Goal: Information Seeking & Learning: Learn about a topic

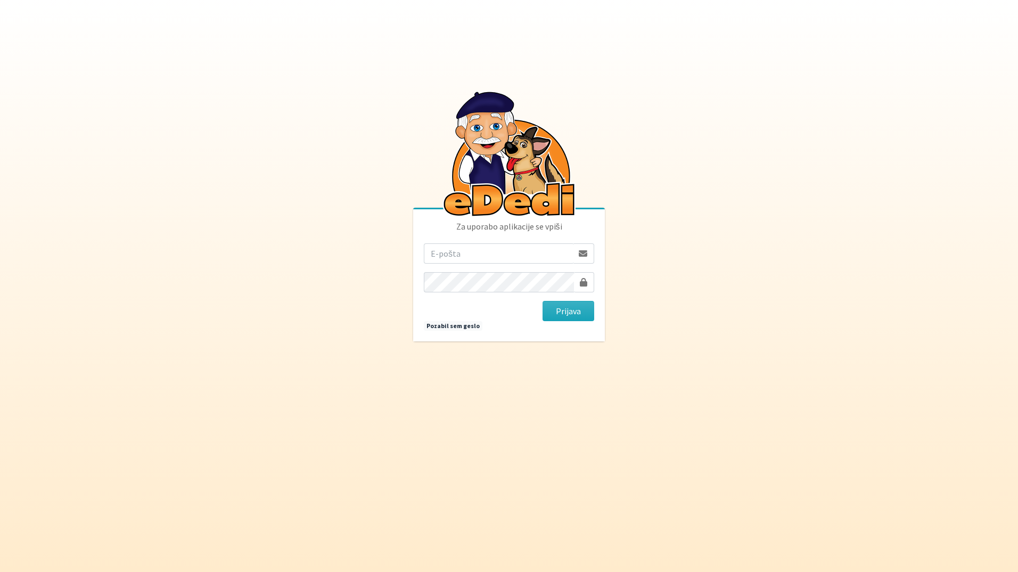
click at [481, 258] on input "email" at bounding box center [498, 253] width 149 height 20
type input "[EMAIL_ADDRESS][DOMAIN_NAME]"
click at [543, 301] on button "Prijava" at bounding box center [569, 311] width 52 height 20
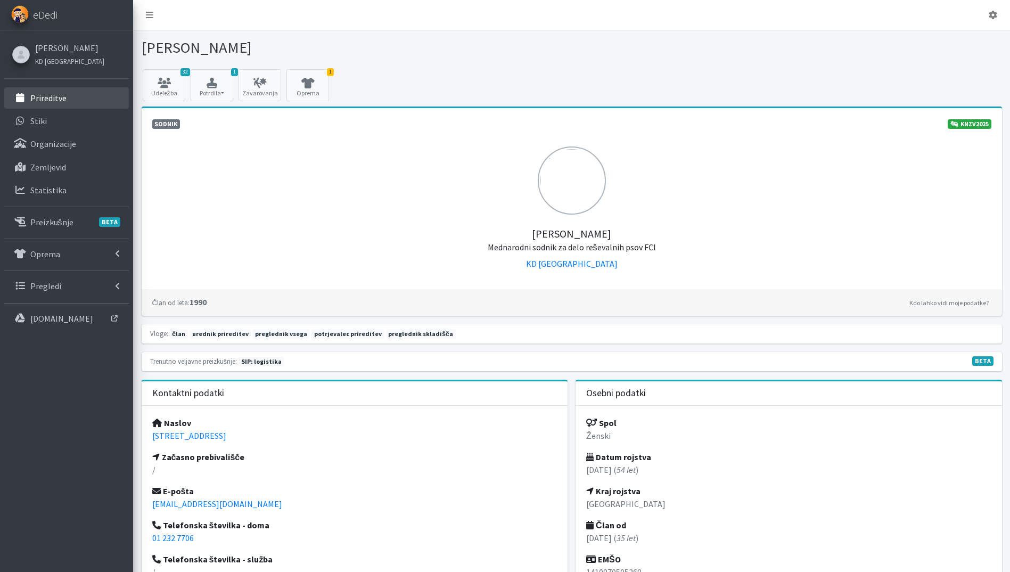
click at [91, 94] on link "Prireditve" at bounding box center [66, 97] width 125 height 21
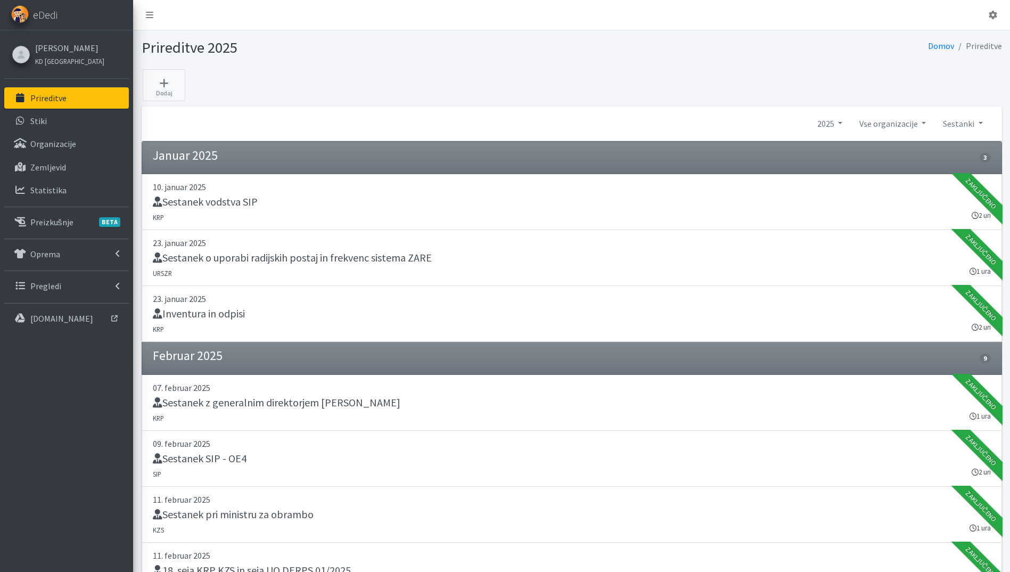
scroll to position [320, 0]
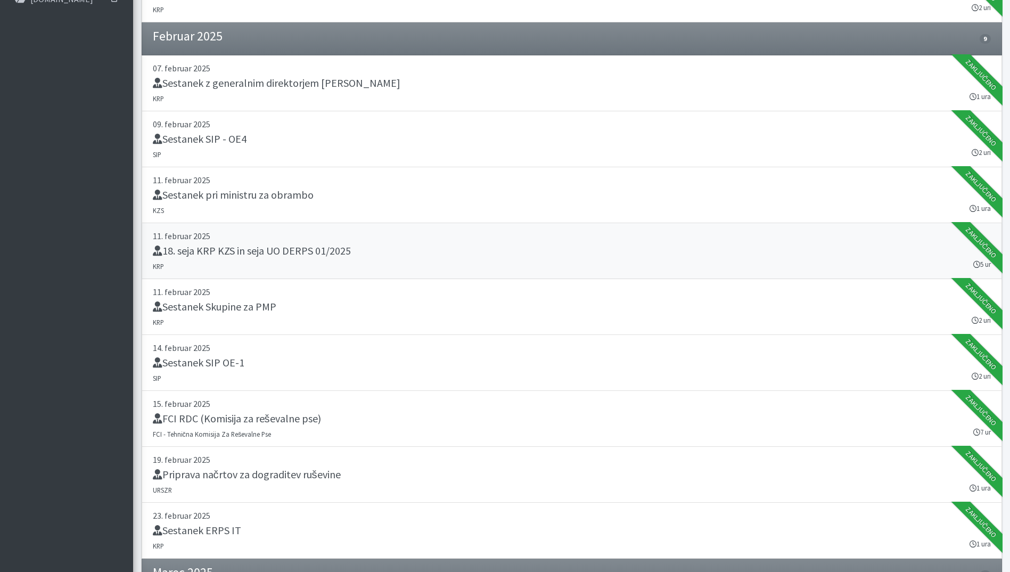
click at [353, 257] on div "18. seja KRP KZS in seja UO DERPS 01/2025" at bounding box center [572, 251] width 838 height 15
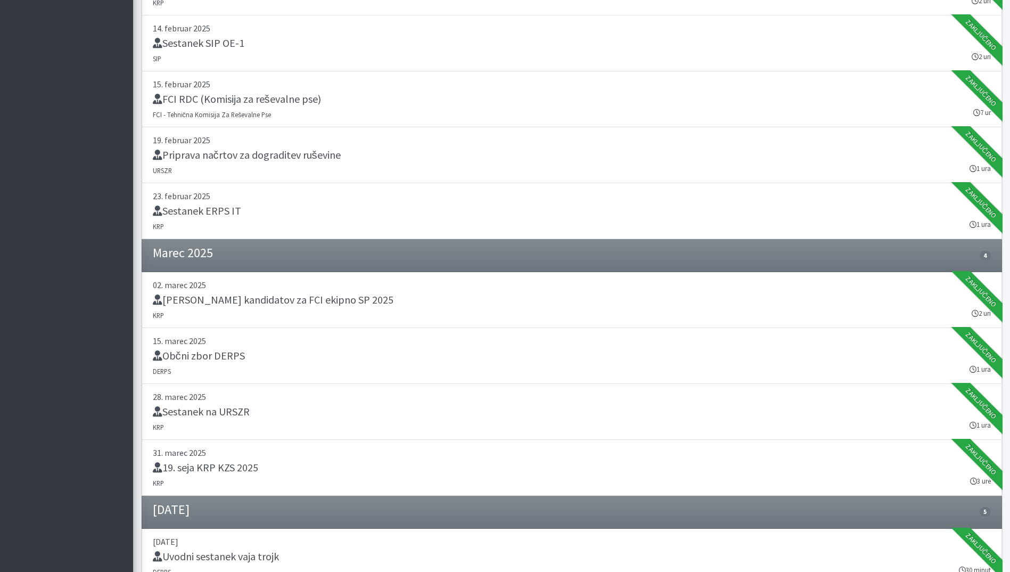
scroll to position [959, 0]
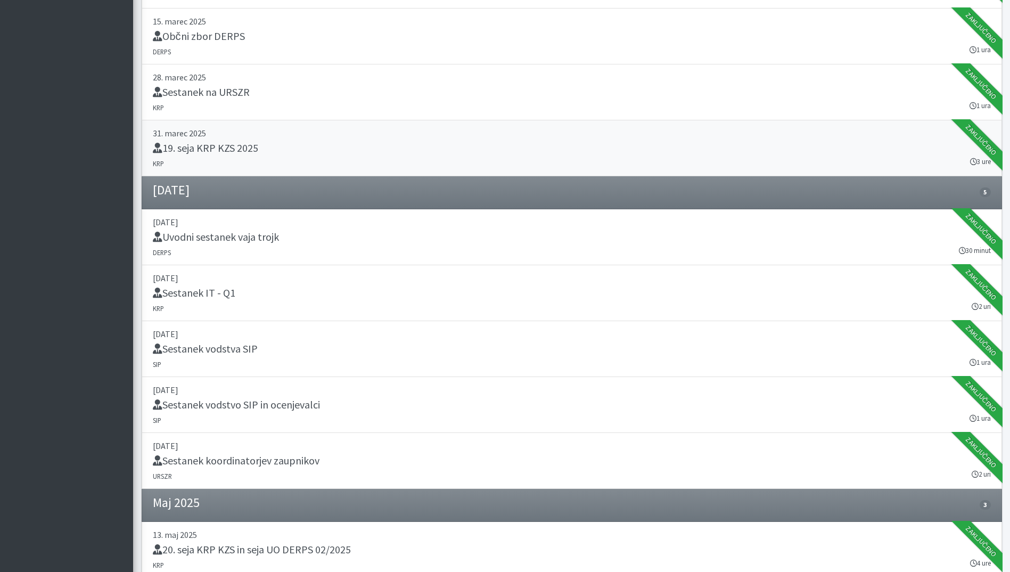
click at [241, 164] on link "31. marec 2025 19. seja KRP KZS 2025 KRP 3 ure Zaključeno" at bounding box center [572, 148] width 861 height 56
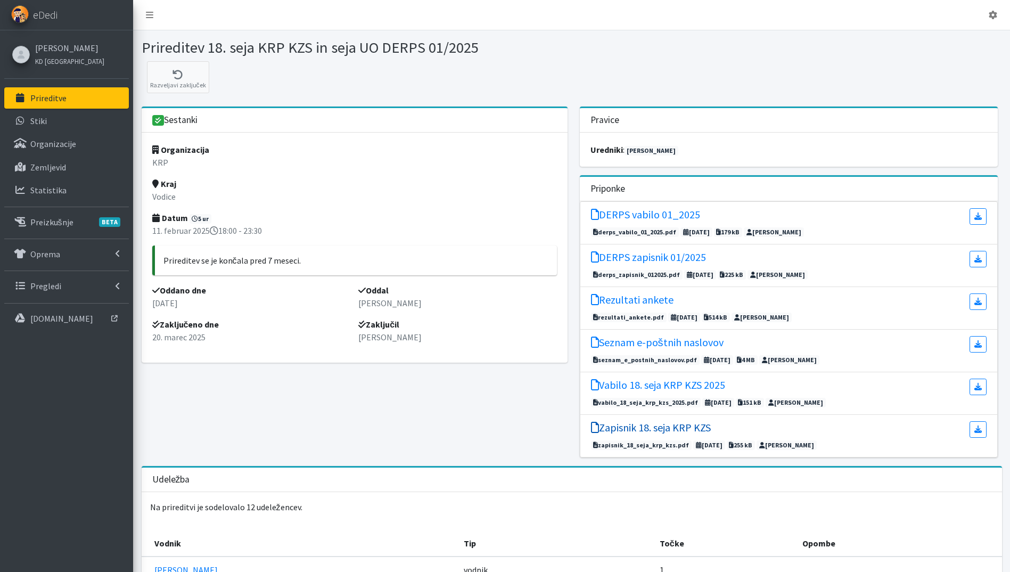
click at [693, 426] on h5 "Zapisnik 18. seja KRP KZS" at bounding box center [651, 427] width 120 height 13
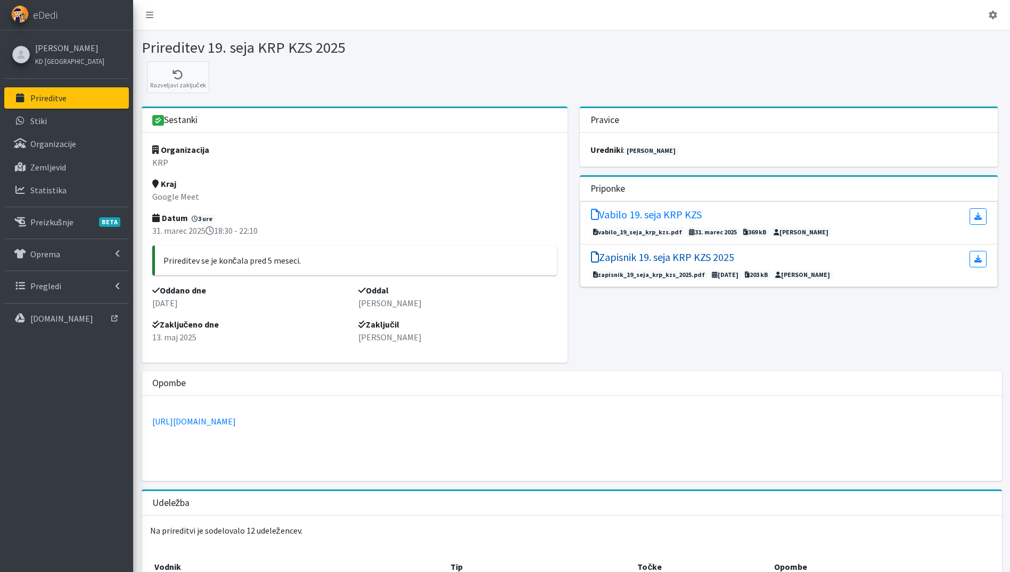
click at [694, 260] on h5 "Zapisnik 19. seja KRP KZS 2025" at bounding box center [662, 257] width 143 height 13
click at [60, 97] on p "Prireditve" at bounding box center [48, 98] width 36 height 11
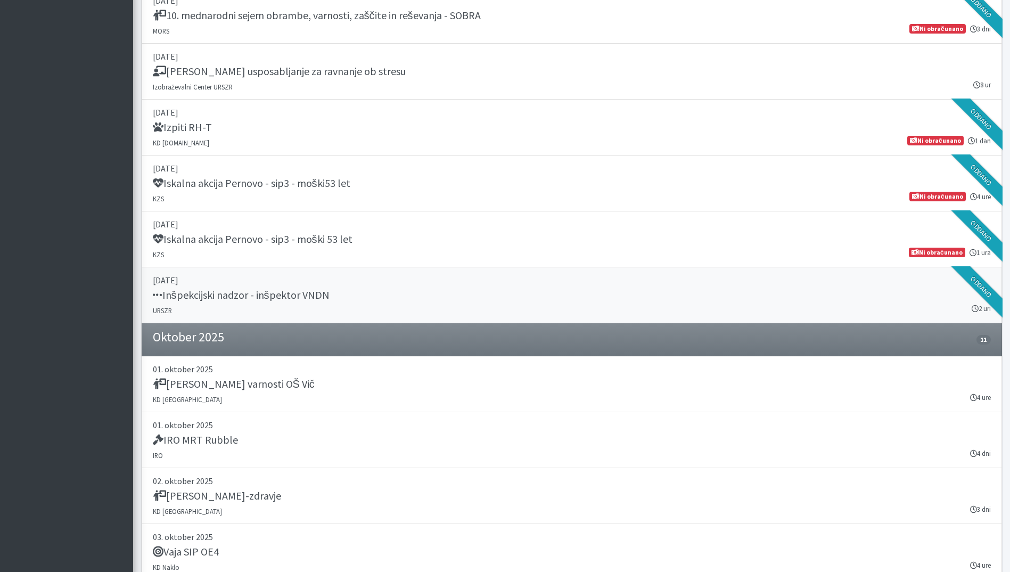
scroll to position [1153, 0]
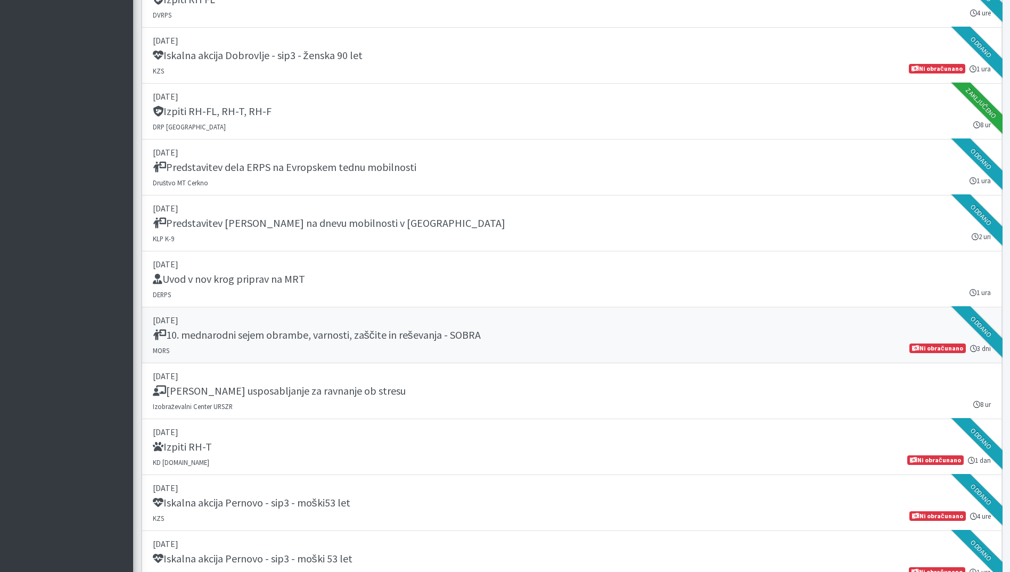
click at [398, 323] on p "[DATE]" at bounding box center [572, 320] width 838 height 13
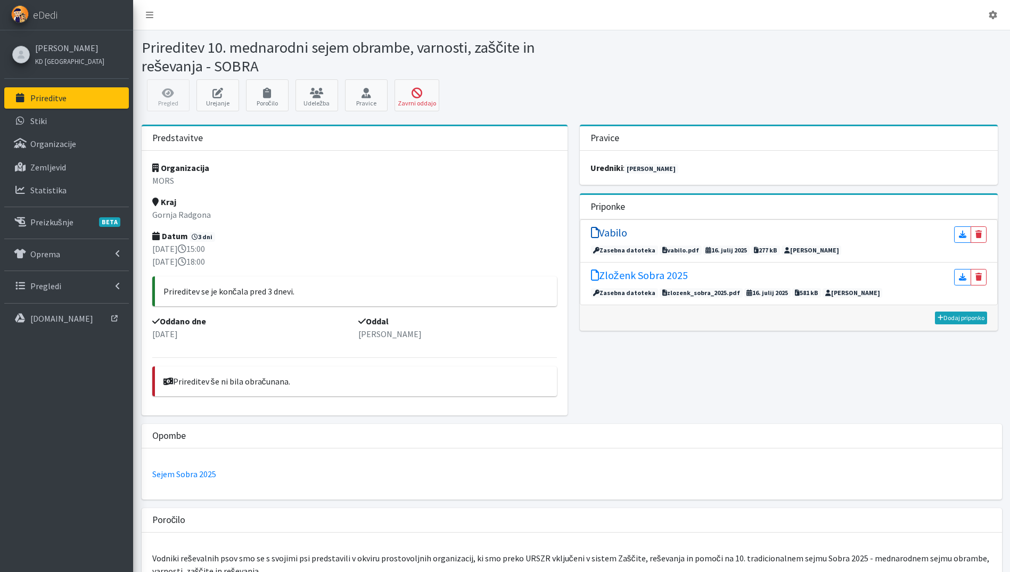
click at [623, 233] on h5 "Vabilo" at bounding box center [609, 232] width 36 height 13
